Goal: Information Seeking & Learning: Understand process/instructions

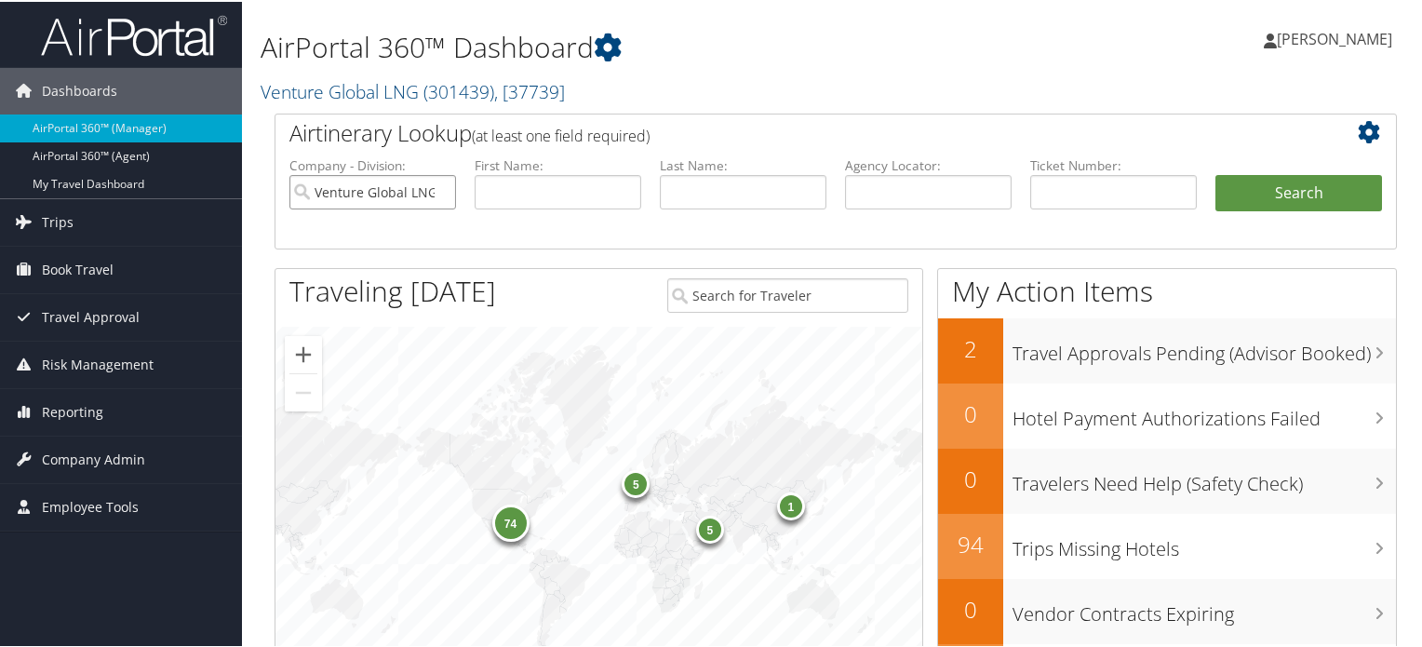
click at [440, 193] on input "Venture Global LNG" at bounding box center [372, 190] width 167 height 34
click at [72, 457] on span "Company Admin" at bounding box center [93, 457] width 103 height 47
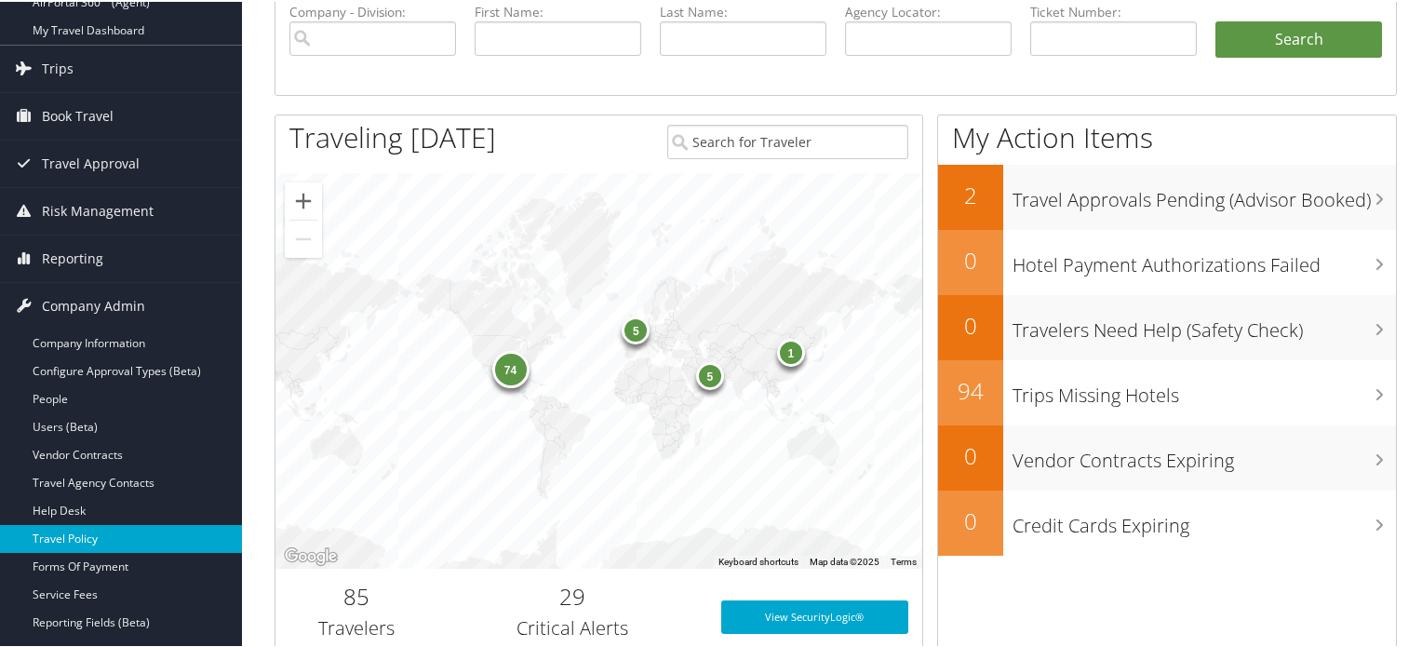
scroll to position [186, 0]
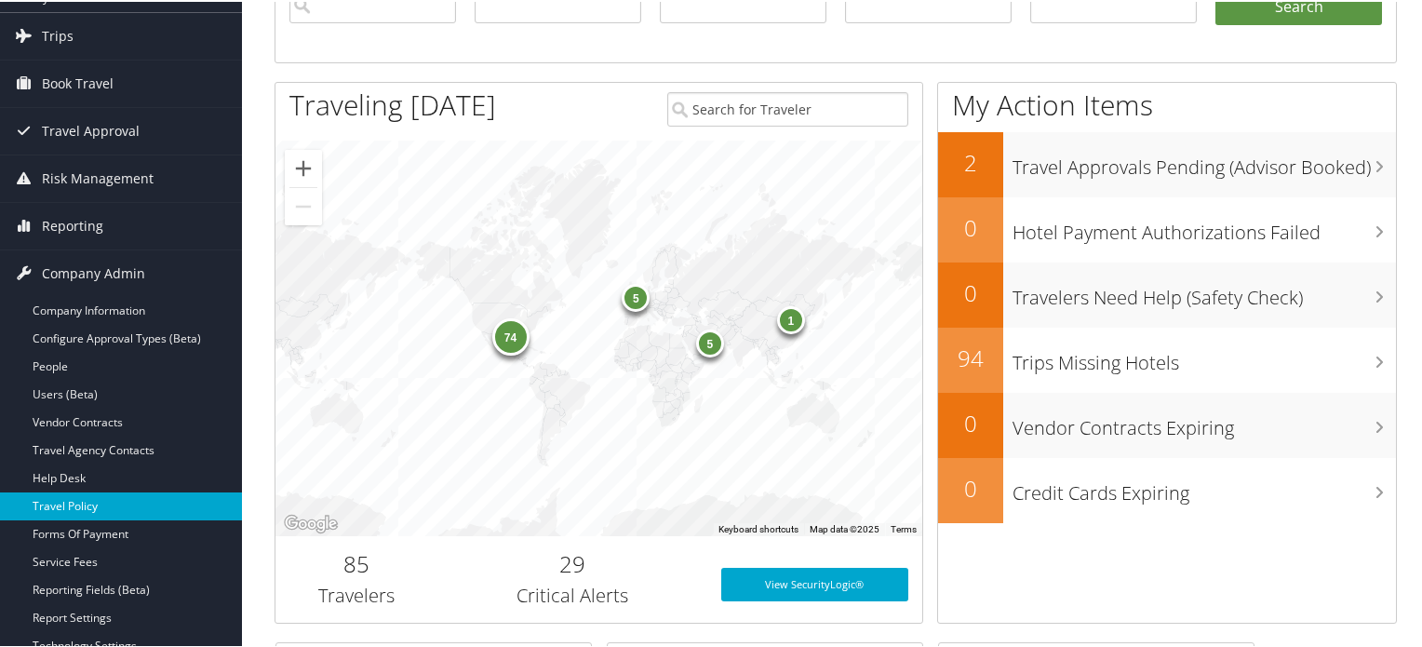
click at [114, 505] on link "Travel Policy" at bounding box center [121, 504] width 242 height 28
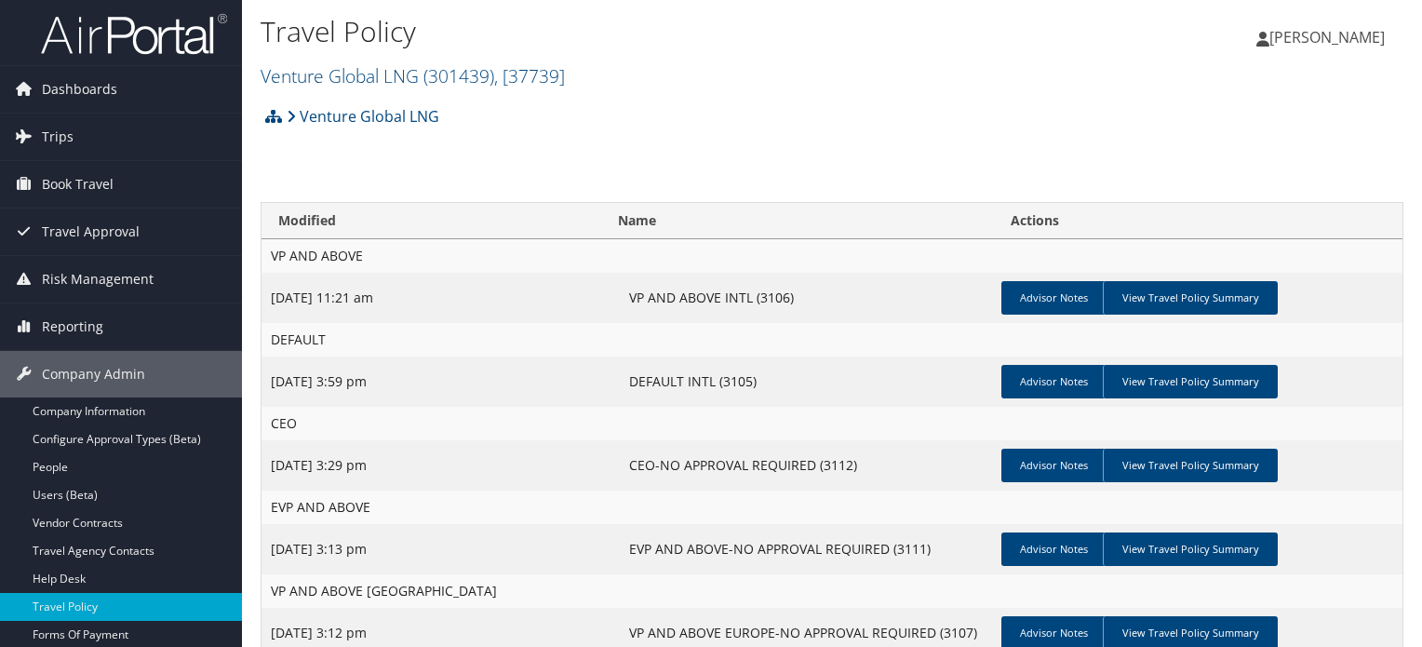
scroll to position [463, 0]
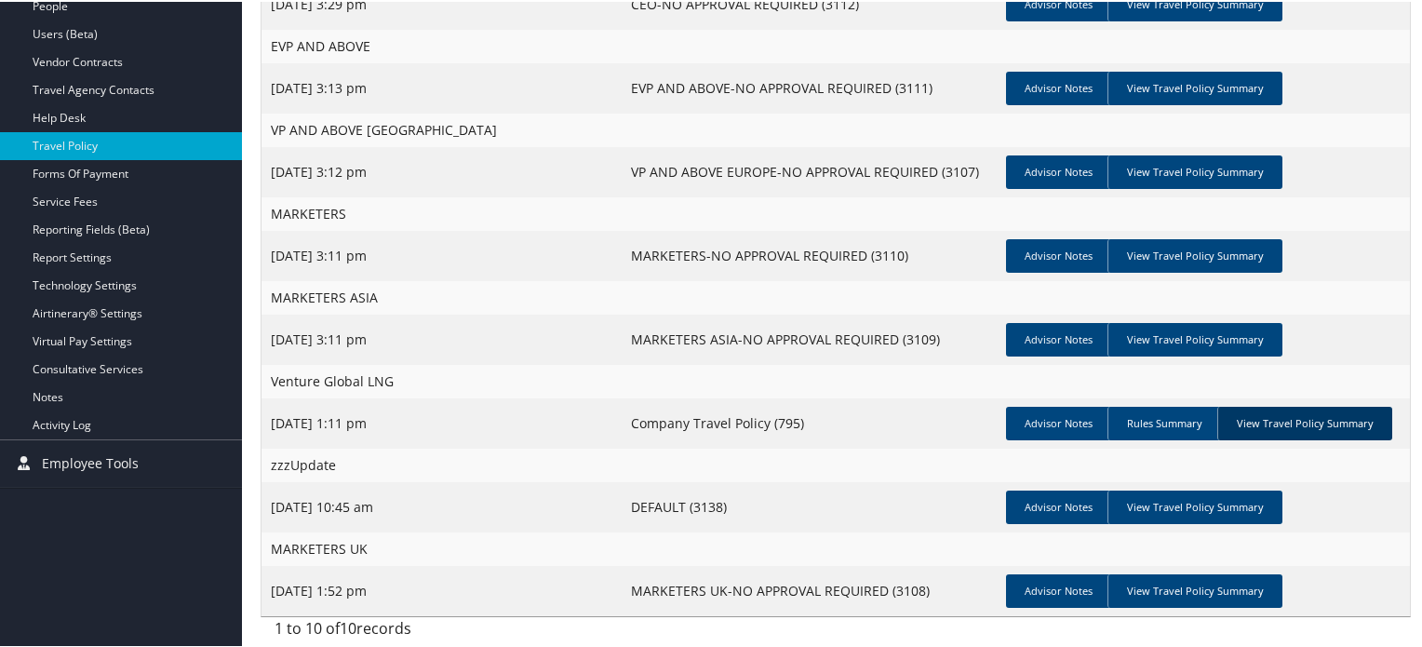
click at [1274, 420] on link "View Travel Policy Summary" at bounding box center [1304, 421] width 175 height 33
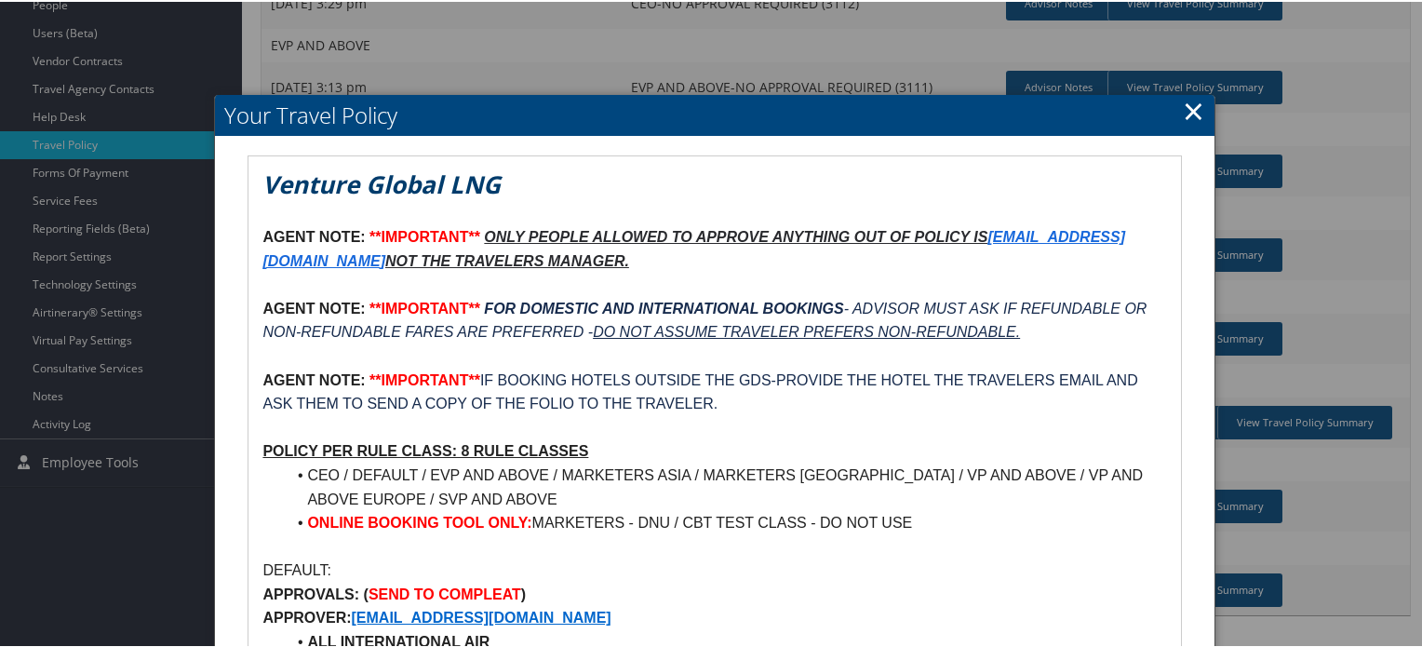
click at [506, 301] on em "FOR DOMESTIC AND INTERNATIONAL BOOKINGS" at bounding box center [663, 307] width 359 height 16
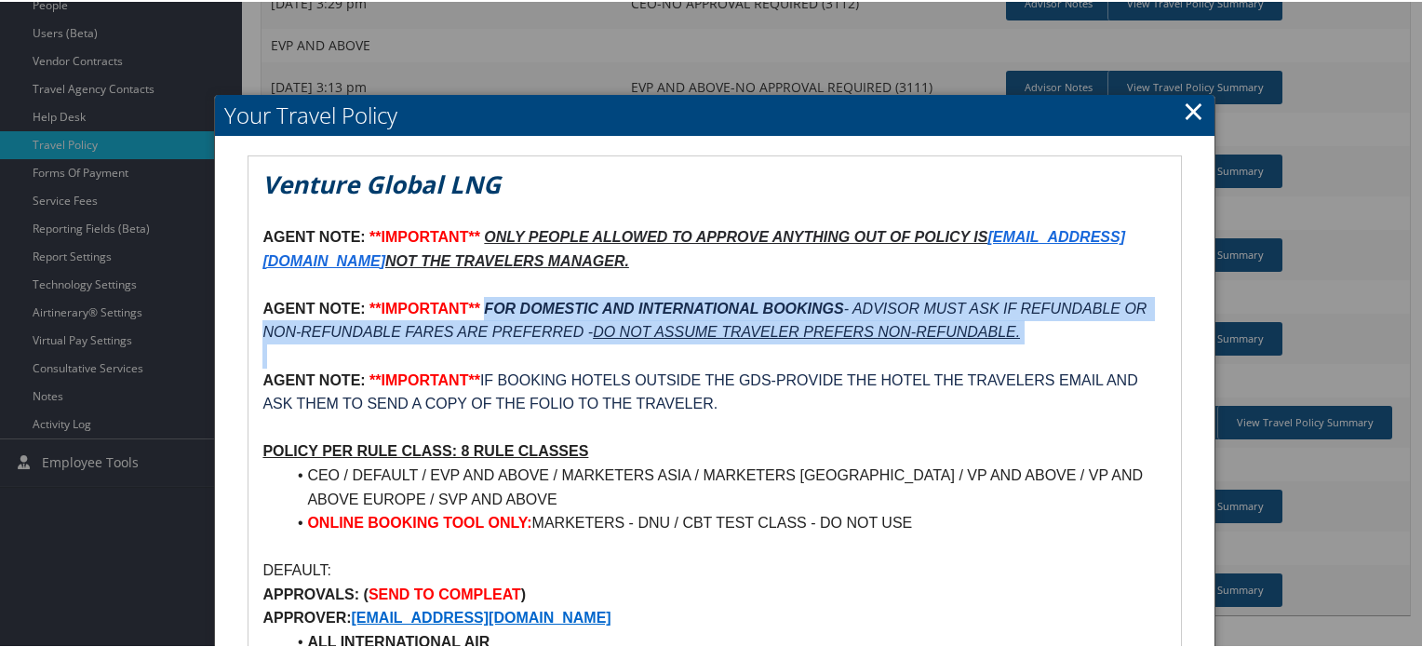
drag, startPoint x: 506, startPoint y: 301, endPoint x: 1029, endPoint y: 340, distance: 524.3
click at [1029, 340] on p "AGENT NOTE: **IMPORTANT** FOR DOMESTIC AND INTERNATIONAL BOOKINGS - ADVISOR MUS…" at bounding box center [713, 318] width 903 height 47
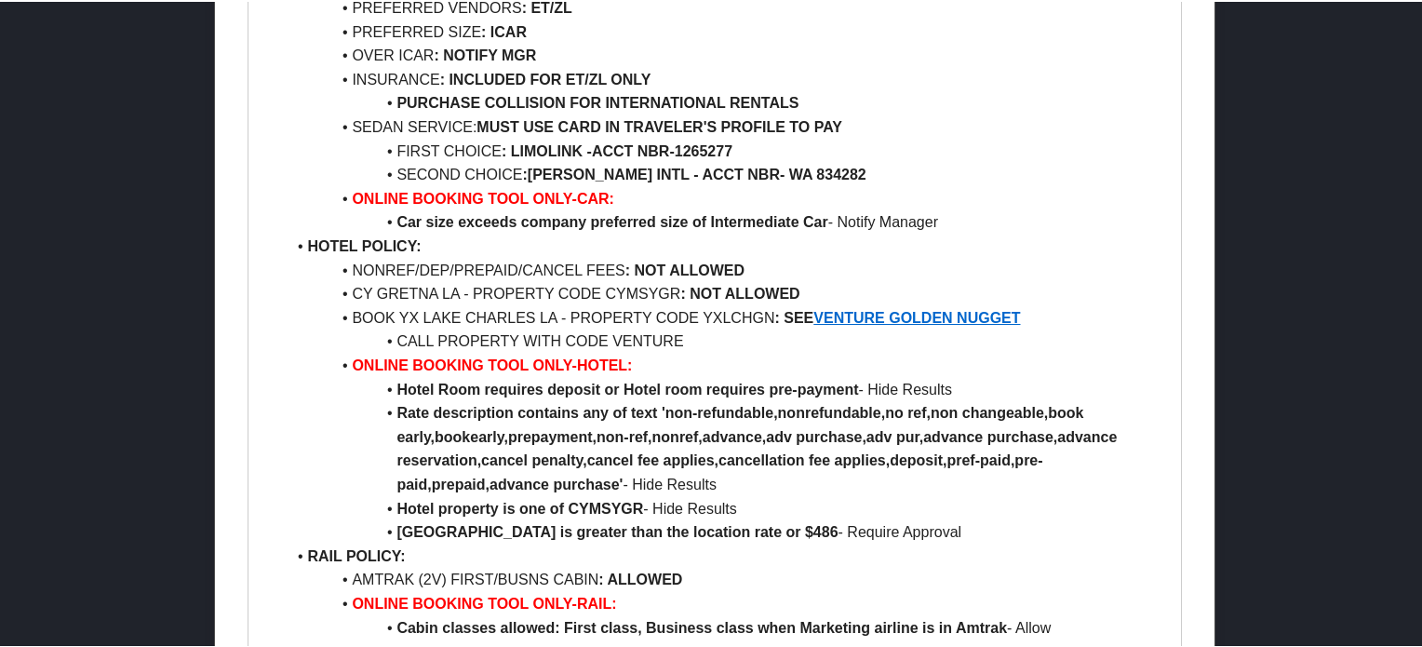
click at [722, 345] on li "CALL PROPERTY WITH CODE VENTURE" at bounding box center [725, 339] width 881 height 24
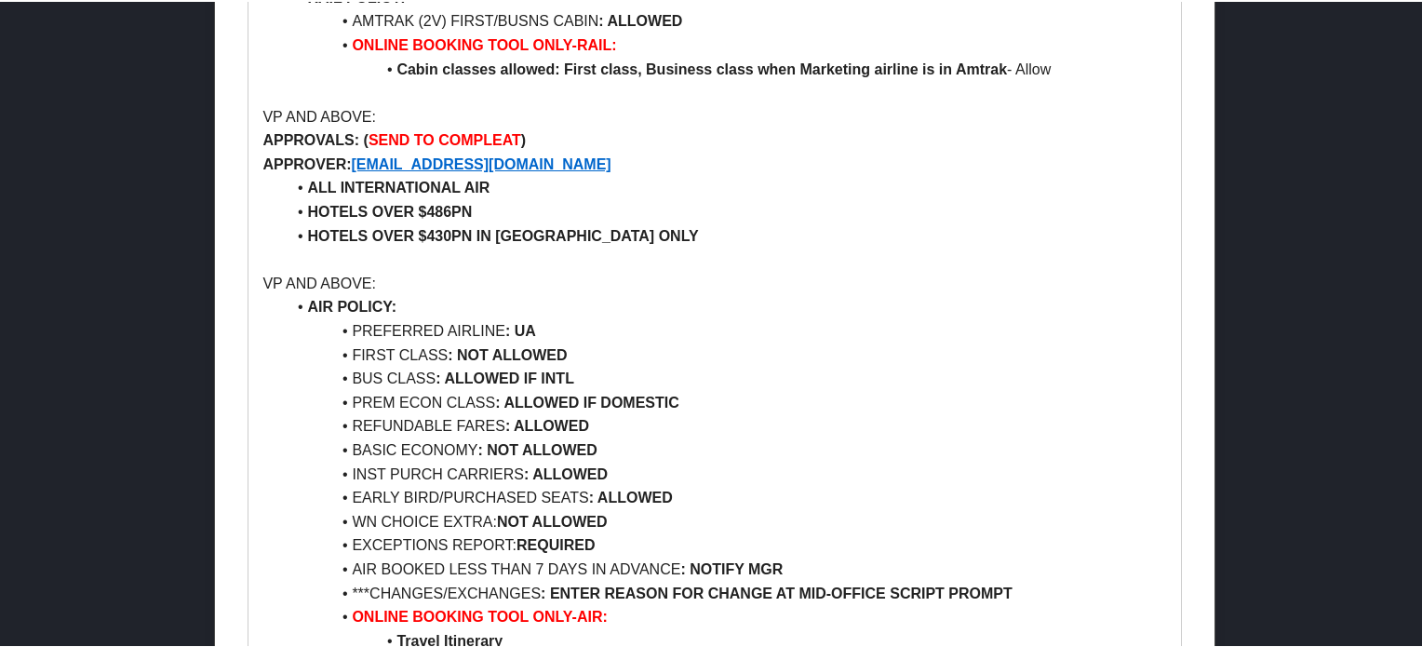
scroll to position [1859, 0]
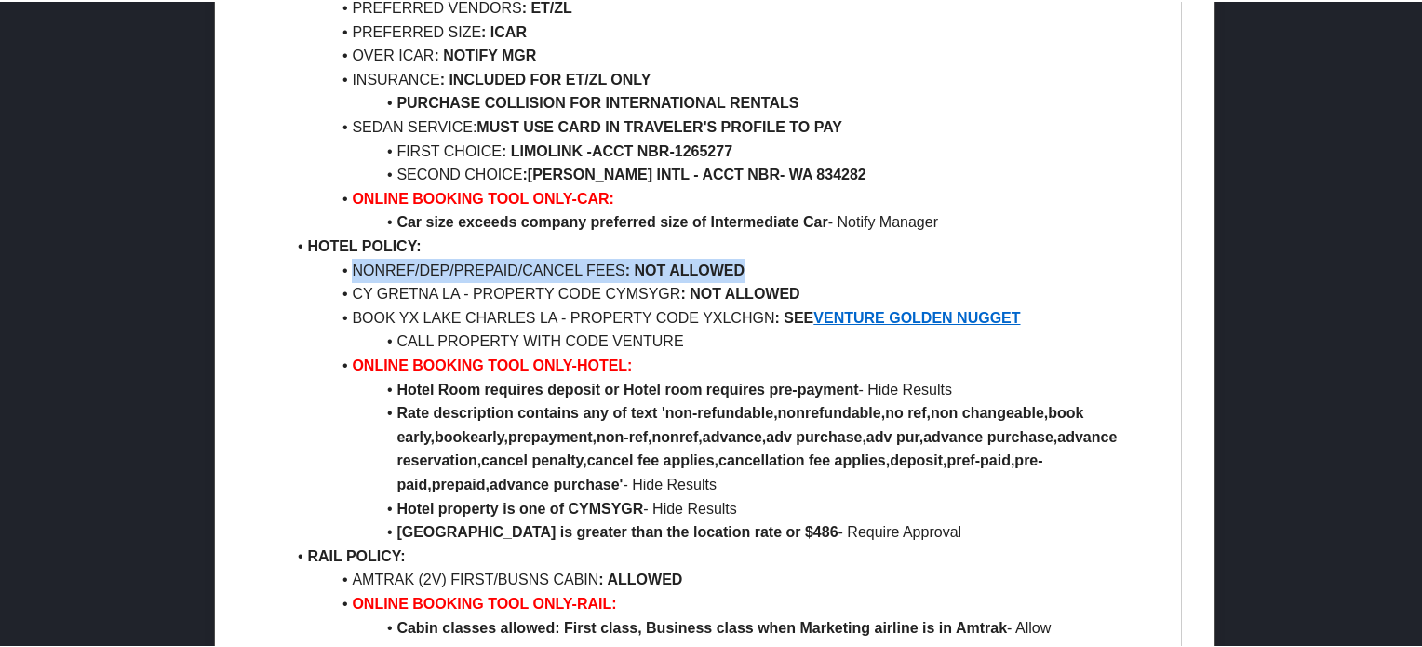
drag, startPoint x: 584, startPoint y: 271, endPoint x: 308, endPoint y: 278, distance: 276.4
click at [308, 278] on li "NONREF/DEP/PREPAID/CANCEL FEES : NOT ALLOWED" at bounding box center [725, 269] width 881 height 24
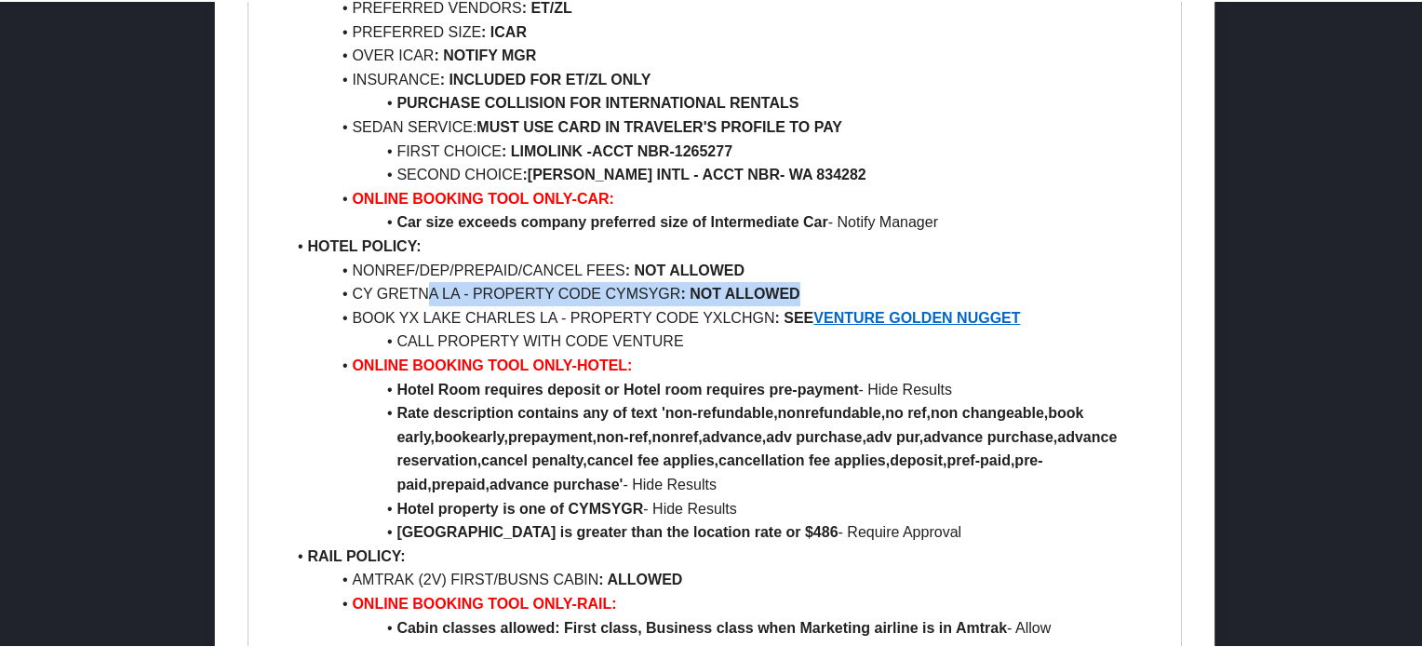
drag, startPoint x: 836, startPoint y: 294, endPoint x: 429, endPoint y: 294, distance: 407.5
click at [429, 294] on li "CY GRETNA LA - PROPERTY CODE CYMSYGR : NOT ALLOWED" at bounding box center [725, 292] width 881 height 24
click at [965, 245] on li "HOTEL POLICY:" at bounding box center [725, 245] width 881 height 24
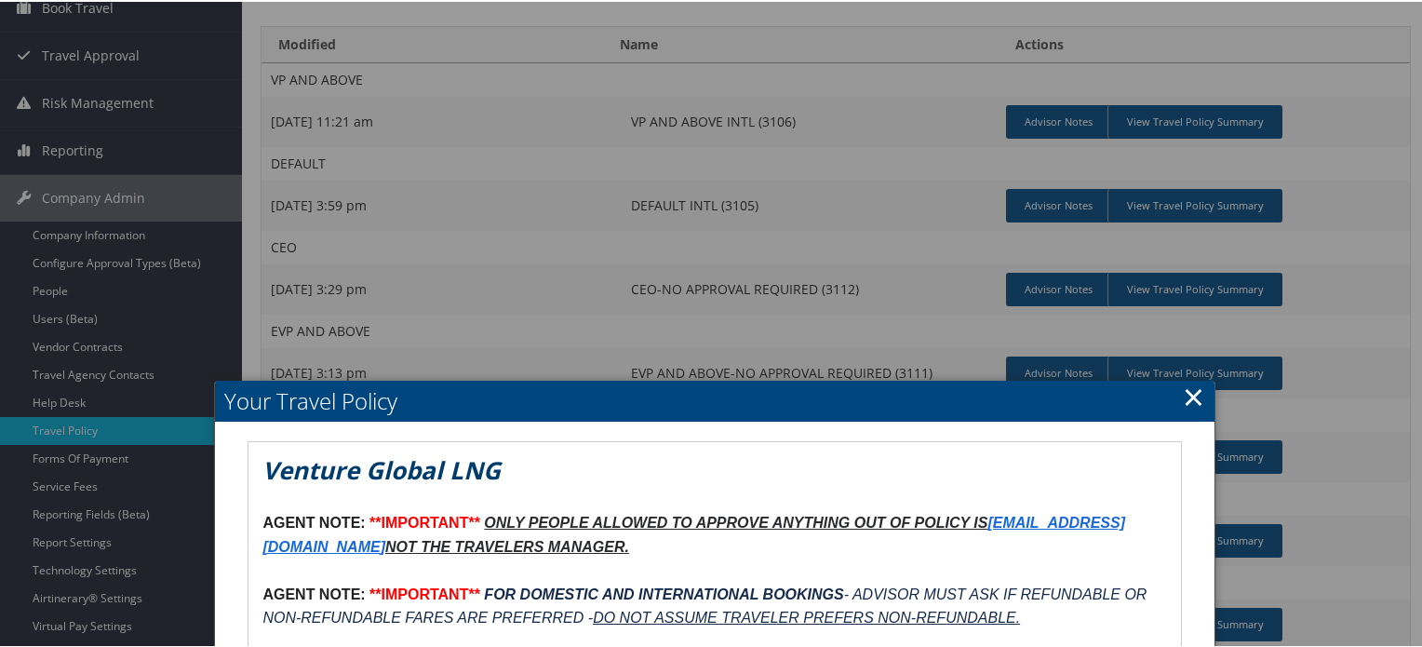
scroll to position [277, 0]
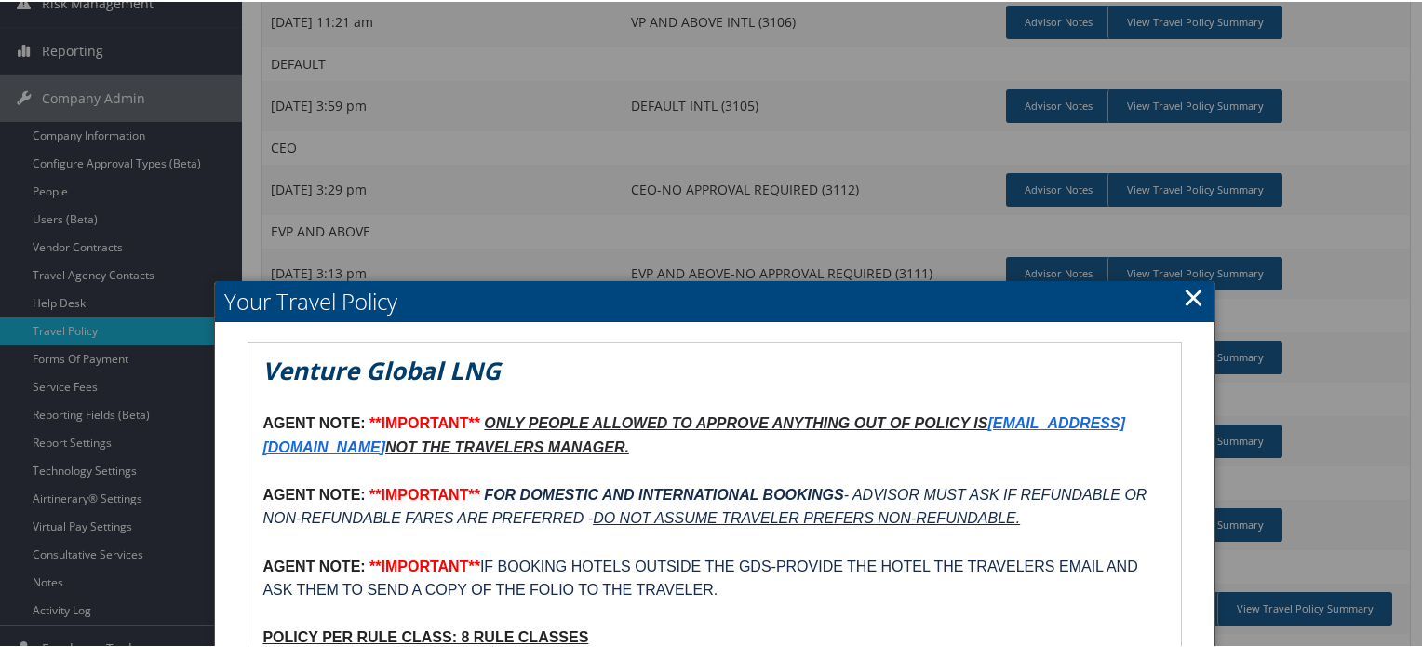
click at [1195, 298] on link "×" at bounding box center [1193, 294] width 21 height 37
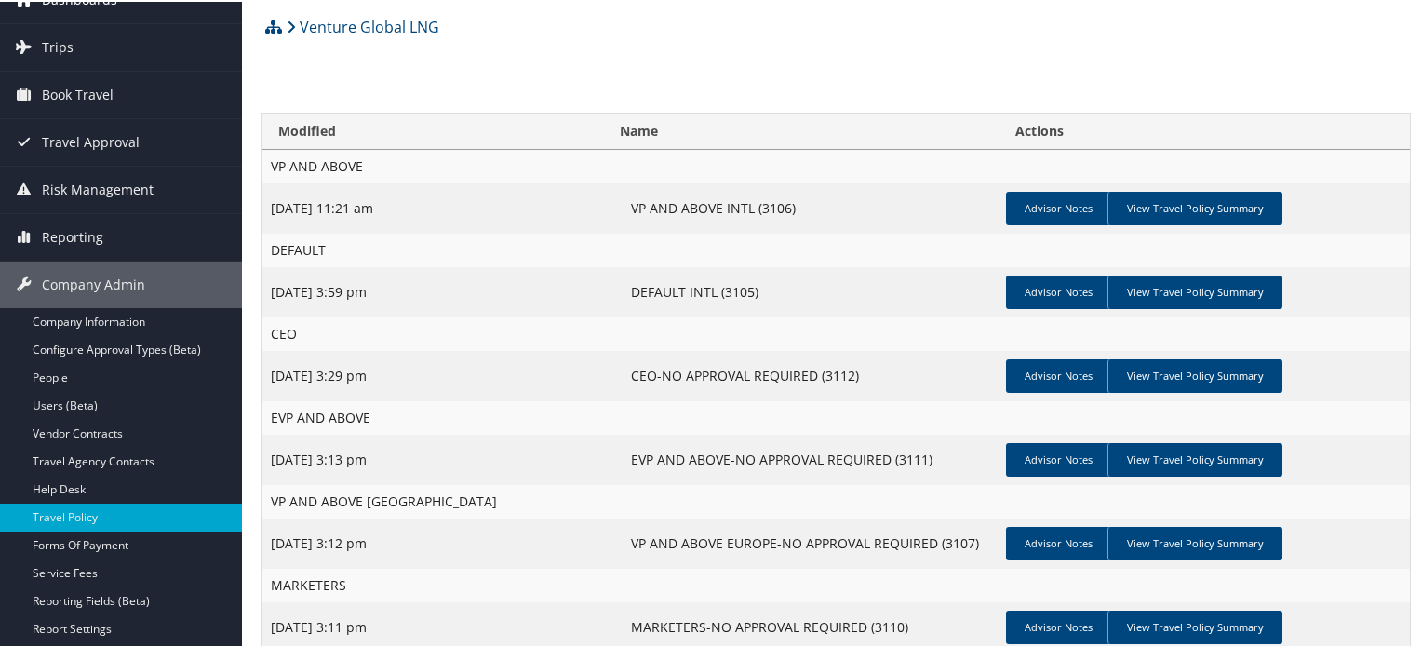
scroll to position [0, 0]
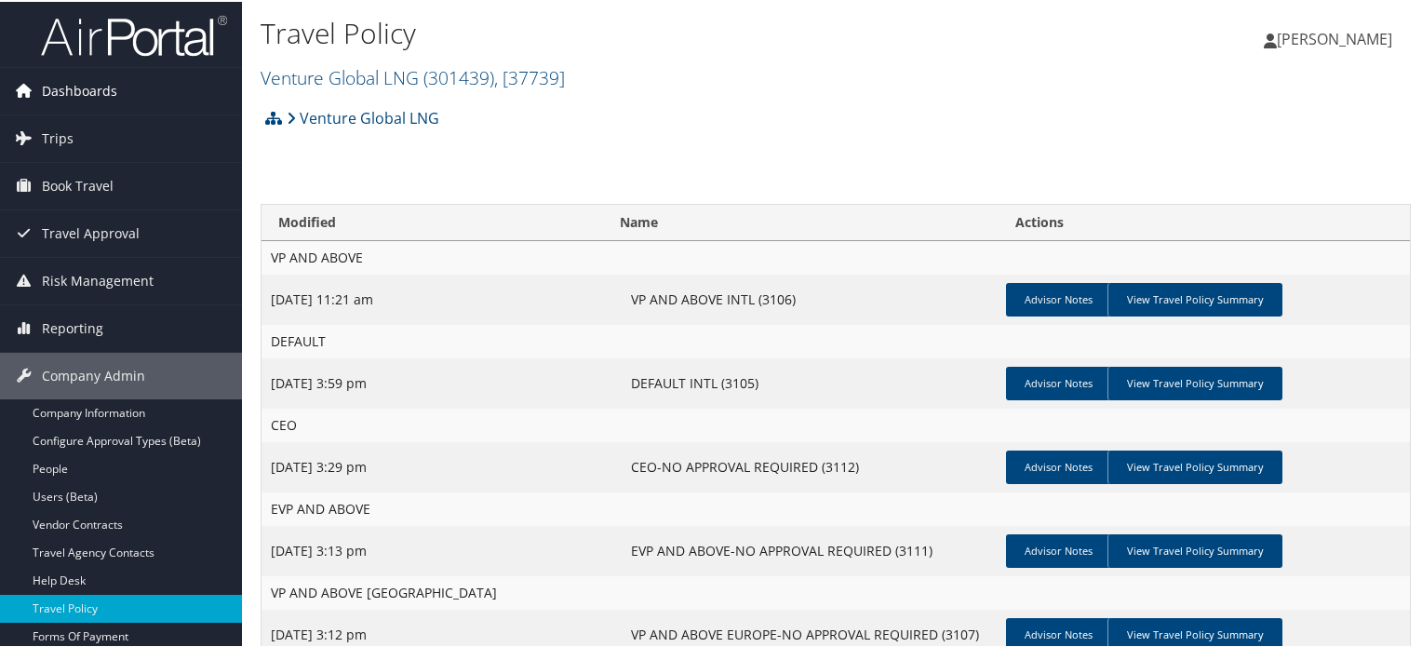
click at [111, 96] on span "Dashboards" at bounding box center [79, 89] width 75 height 47
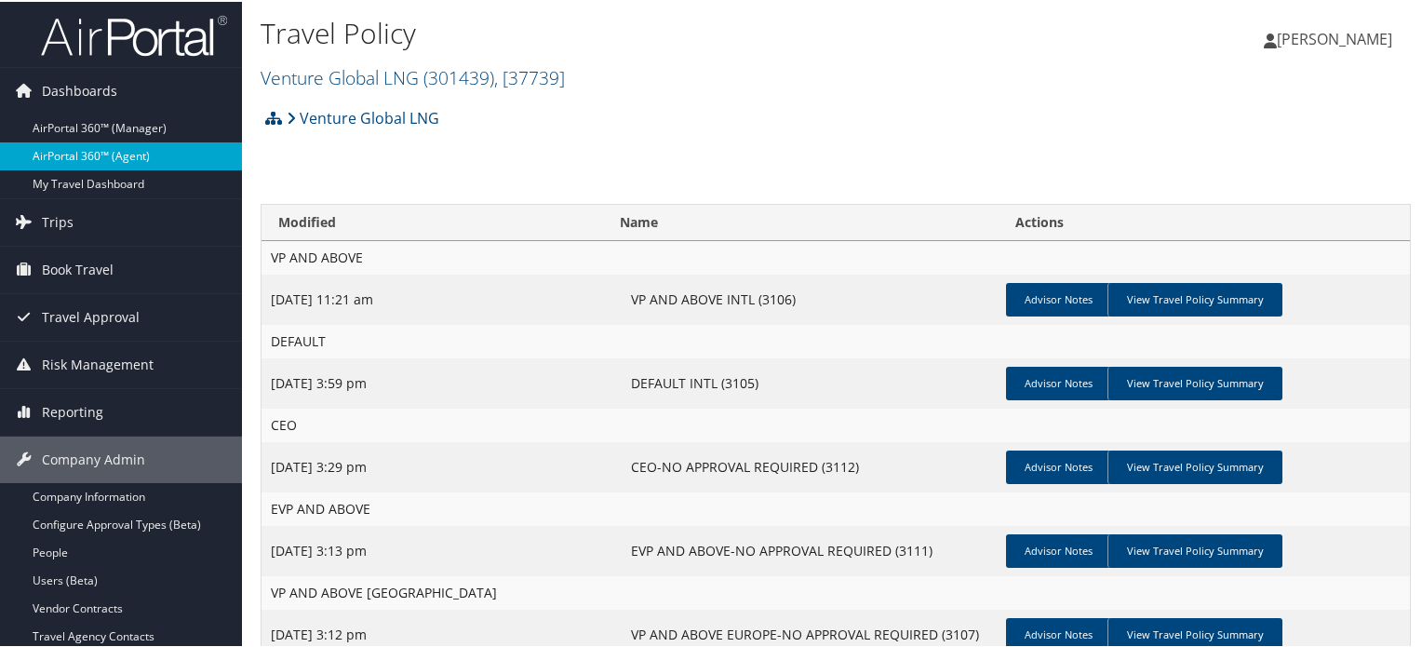
click at [103, 154] on link "AirPortal 360™ (Agent)" at bounding box center [121, 154] width 242 height 28
